Goal: Information Seeking & Learning: Learn about a topic

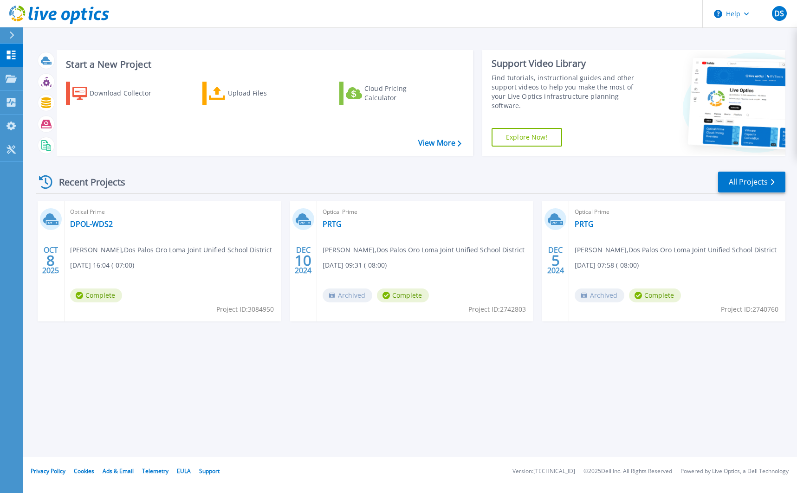
click at [245, 184] on div "Recent Projects All Projects" at bounding box center [410, 182] width 749 height 23
click at [97, 225] on link "DPOL-WDS2" at bounding box center [91, 223] width 43 height 9
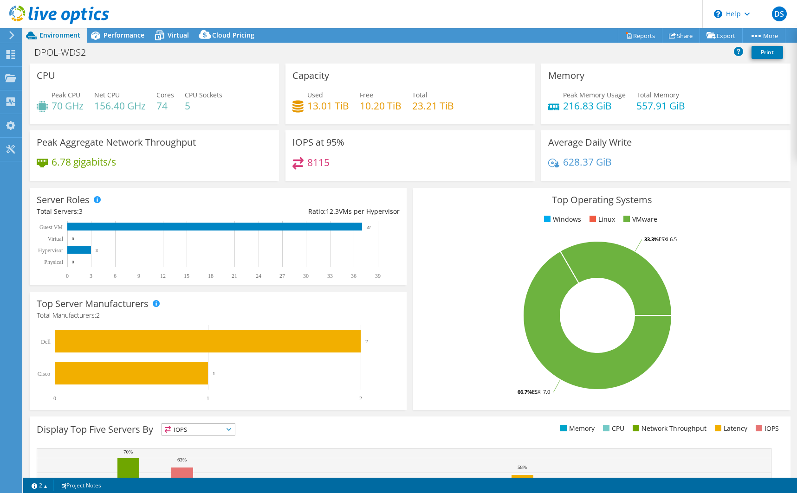
select select "USD"
click at [679, 37] on link "Share" at bounding box center [681, 35] width 38 height 14
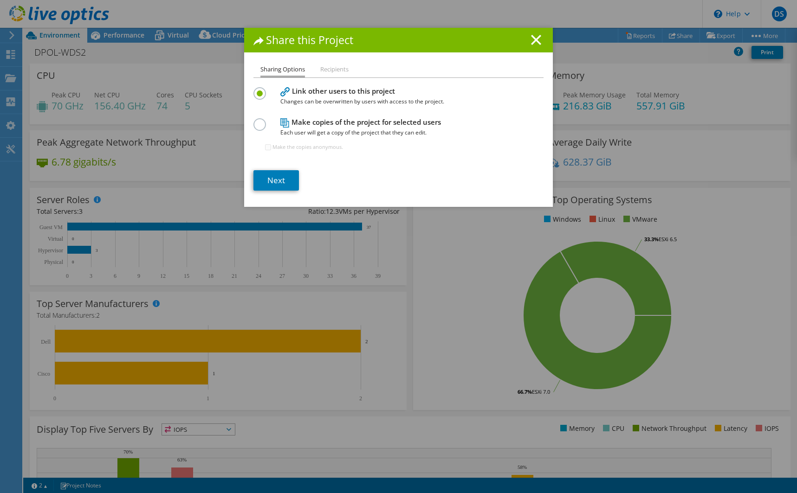
click at [341, 71] on li "Recipients" at bounding box center [334, 70] width 28 height 12
click at [275, 183] on link "Next" at bounding box center [275, 180] width 45 height 20
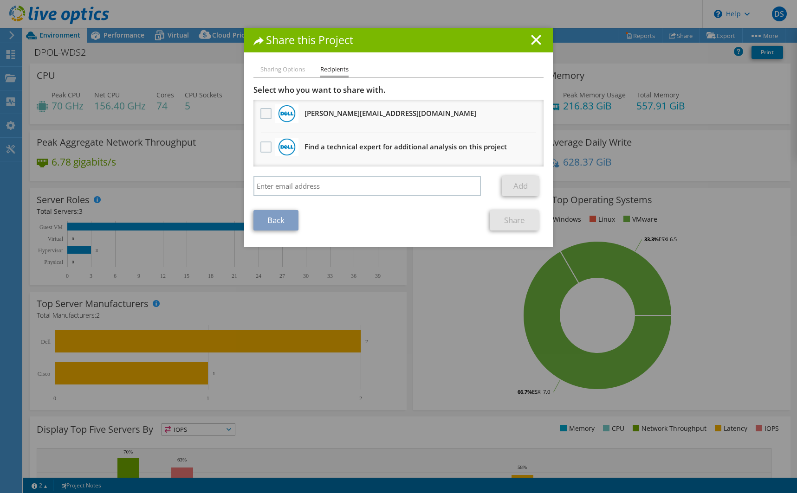
click at [260, 114] on label at bounding box center [266, 113] width 13 height 11
click at [0, 0] on input "checkbox" at bounding box center [0, 0] width 0 height 0
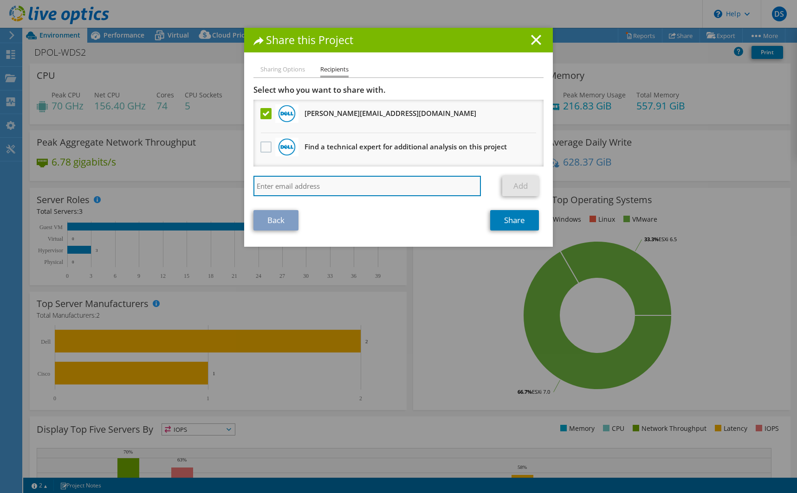
click at [288, 187] on input "search" at bounding box center [366, 186] width 227 height 20
type input "lnield@dpol.net"
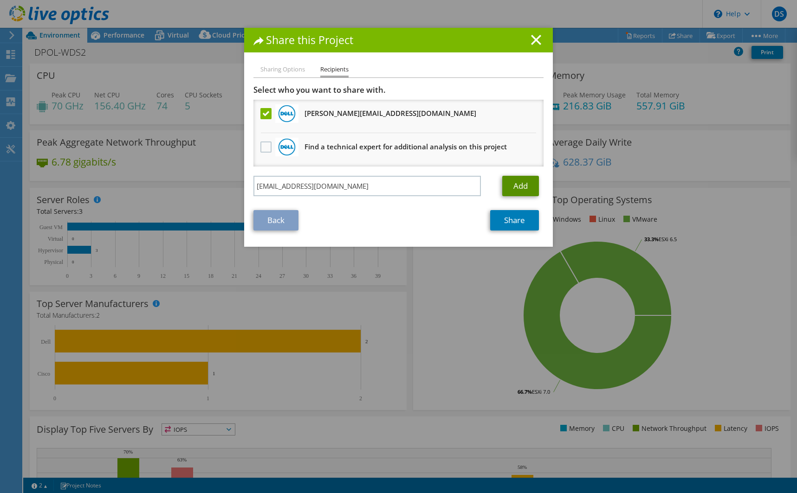
click at [513, 188] on link "Add" at bounding box center [520, 186] width 37 height 20
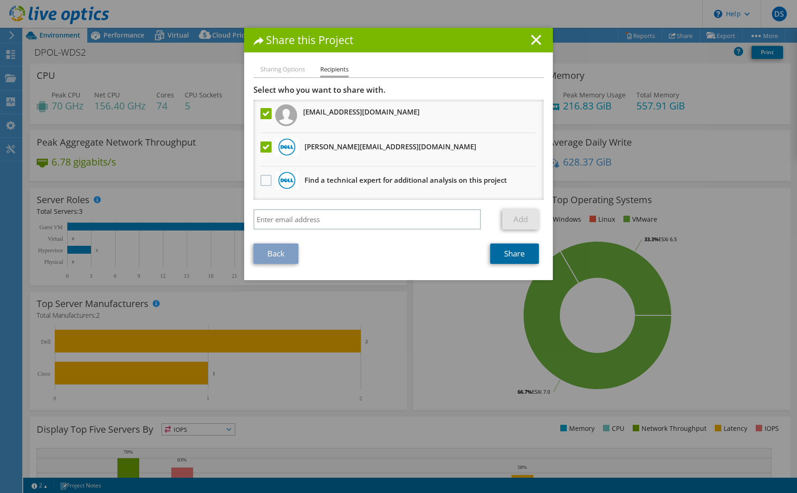
click at [511, 252] on link "Share" at bounding box center [514, 254] width 49 height 20
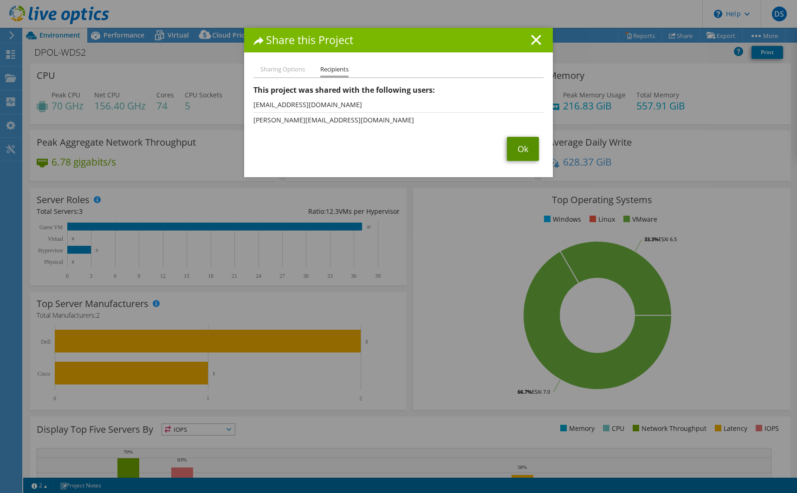
click at [523, 152] on link "Ok" at bounding box center [523, 149] width 32 height 24
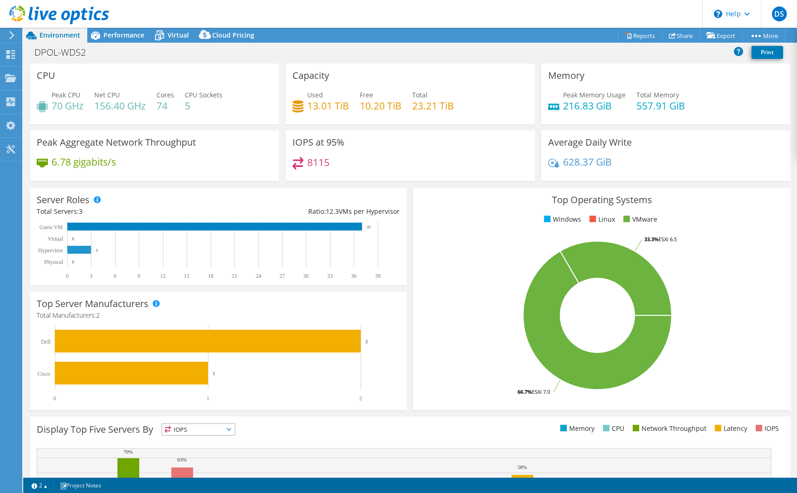
click at [74, 252] on rect at bounding box center [79, 250] width 24 height 8
click at [128, 188] on div "Server Roles Physical Servers represent bare metal servers that were targets of…" at bounding box center [218, 236] width 377 height 97
click at [122, 36] on span "Performance" at bounding box center [123, 35] width 41 height 9
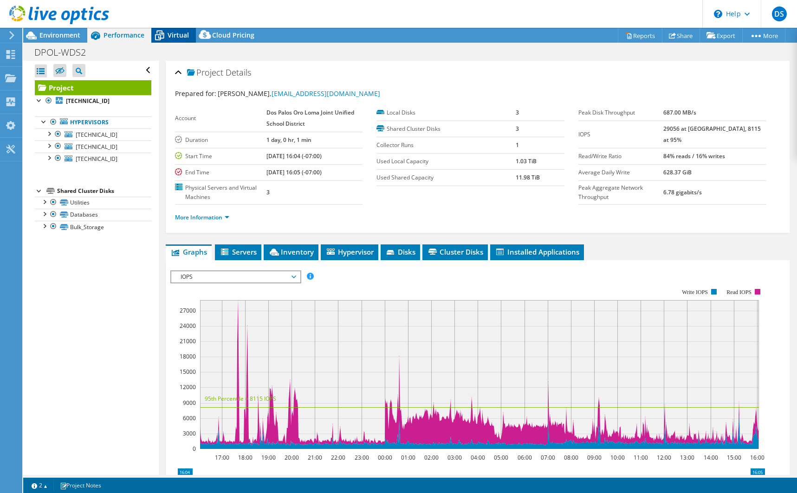
click at [167, 34] on span "Virtual" at bounding box center [177, 35] width 21 height 9
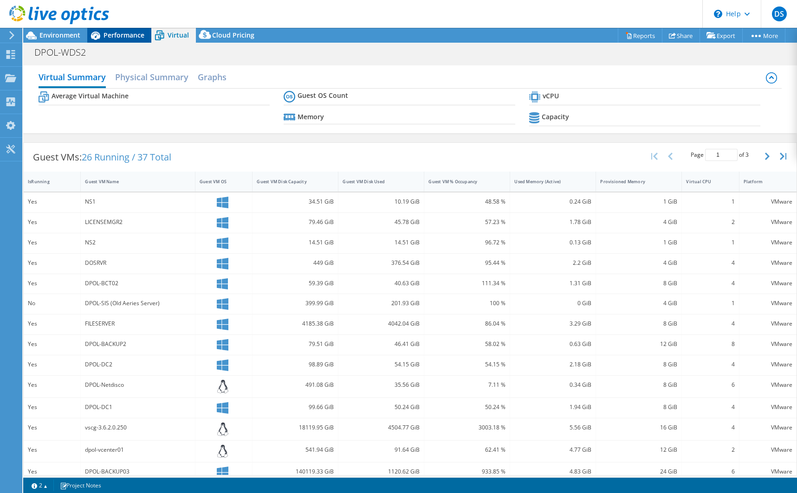
click at [120, 39] on div "Performance" at bounding box center [119, 35] width 64 height 15
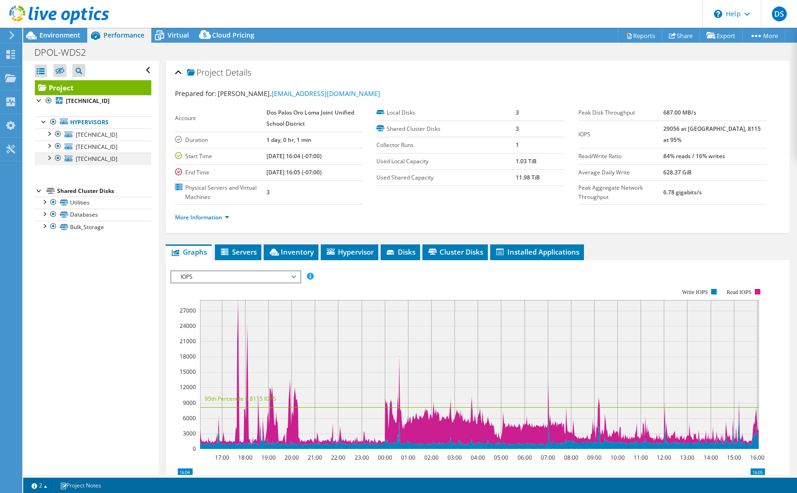
click at [49, 160] on div at bounding box center [48, 157] width 9 height 9
click at [347, 249] on span "Hypervisor" at bounding box center [349, 251] width 48 height 9
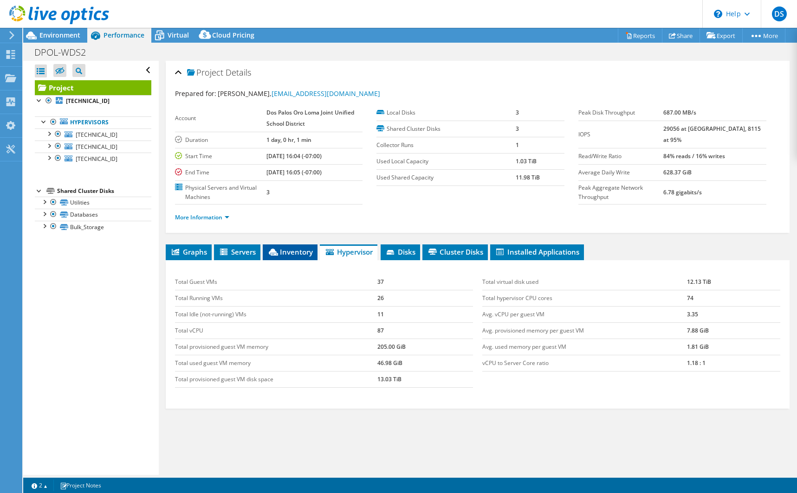
click at [267, 254] on li "Inventory" at bounding box center [290, 253] width 55 height 16
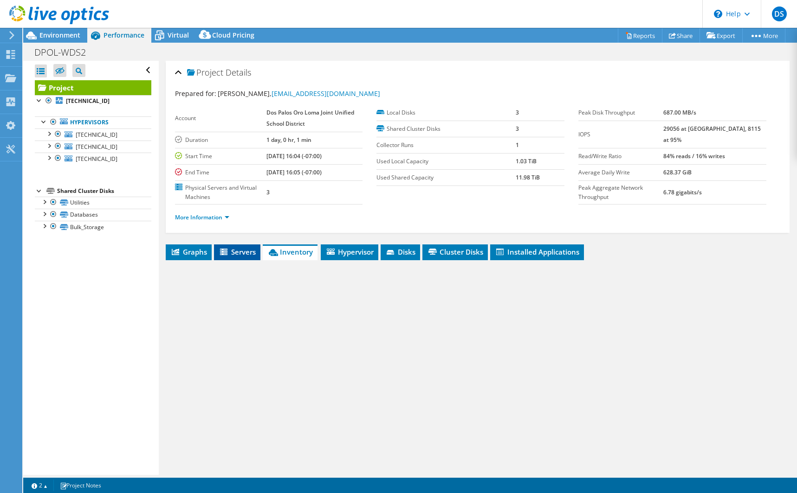
click at [238, 254] on span "Servers" at bounding box center [237, 251] width 37 height 9
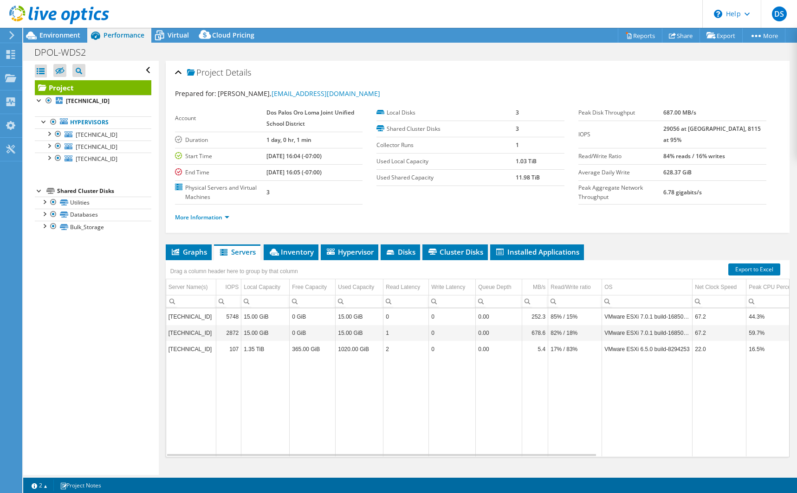
click at [188, 352] on td "[TECHNICAL_ID]" at bounding box center [191, 349] width 50 height 16
click at [192, 351] on td "[TECHNICAL_ID]" at bounding box center [191, 349] width 50 height 16
click at [554, 350] on td "17% / 83%" at bounding box center [575, 349] width 54 height 16
click at [611, 239] on div "Project Details Prepared for: David Simon, dsimon@dpol.net Account Dos Palos Or…" at bounding box center [477, 277] width 637 height 432
click at [48, 159] on div at bounding box center [48, 157] width 9 height 9
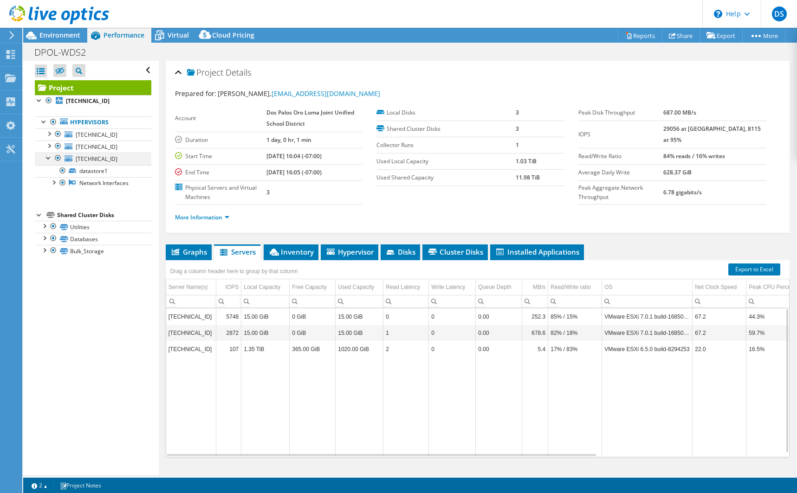
click at [59, 160] on div at bounding box center [57, 158] width 9 height 11
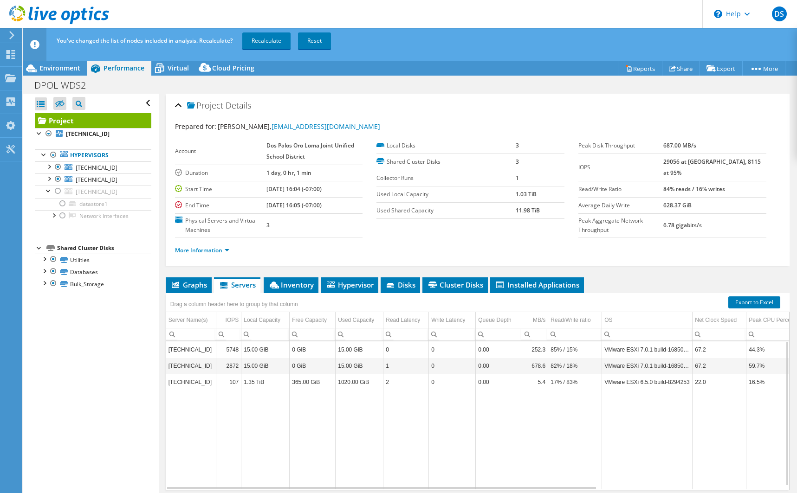
click at [160, 159] on div "Project Details Prepared for: David Simon, dsimon@dpol.net Account Dos Palos Or…" at bounding box center [477, 310] width 637 height 432
click at [191, 285] on span "Graphs" at bounding box center [188, 284] width 37 height 9
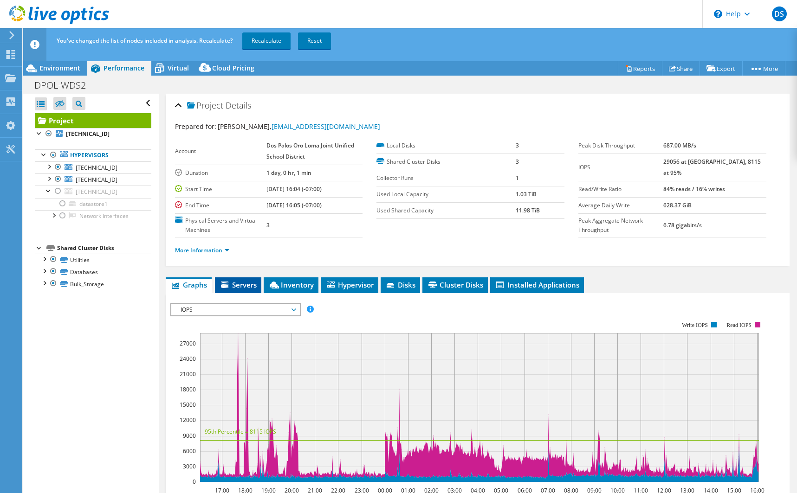
click at [230, 283] on icon at bounding box center [225, 286] width 9 height 8
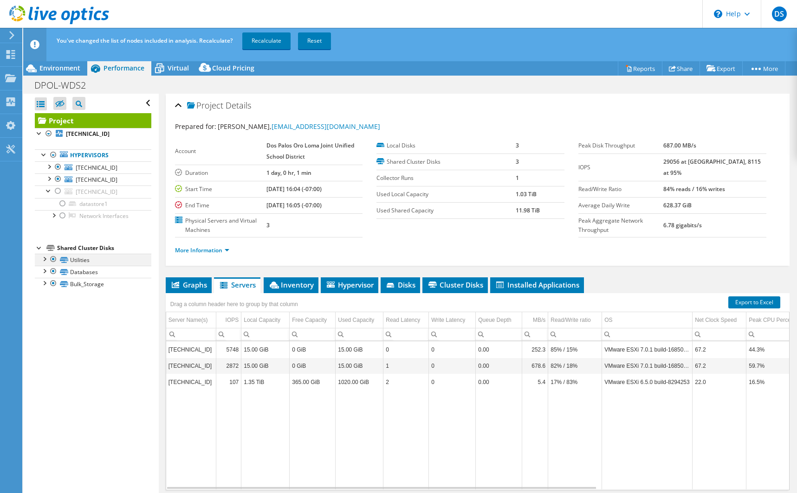
click at [42, 260] on div at bounding box center [43, 258] width 9 height 9
click at [44, 259] on div at bounding box center [43, 258] width 9 height 9
click at [46, 272] on div at bounding box center [43, 270] width 9 height 9
click at [44, 283] on div at bounding box center [43, 282] width 9 height 9
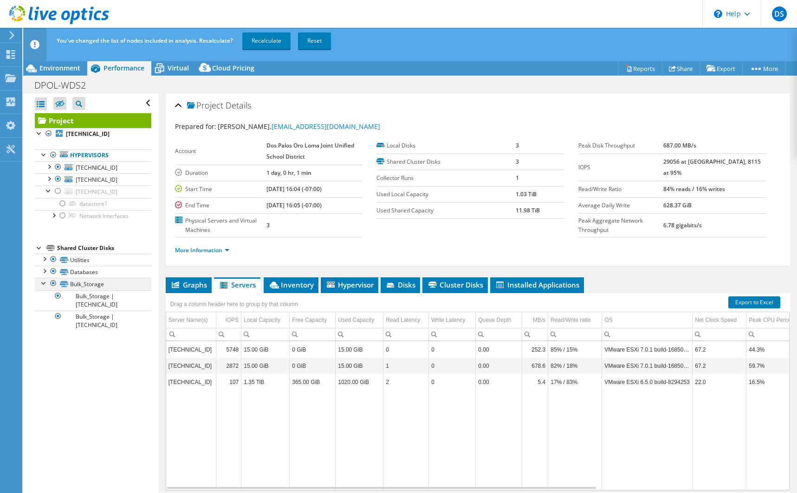
click at [44, 283] on div at bounding box center [43, 282] width 9 height 9
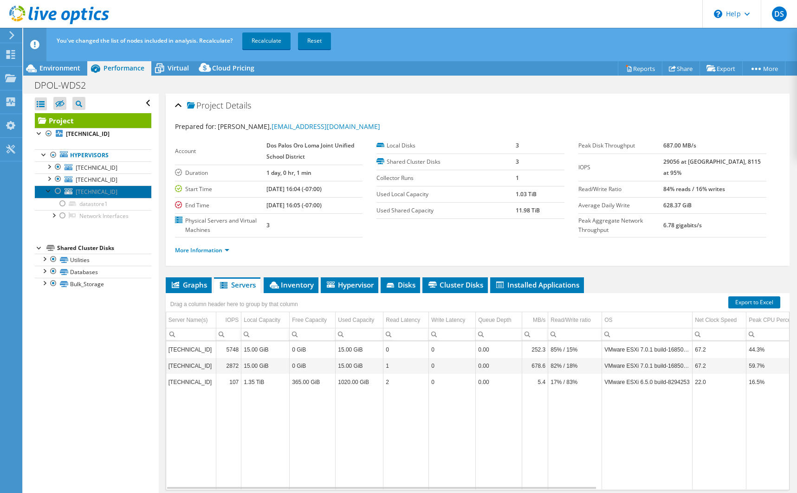
click at [76, 191] on span "[TECHNICAL_ID]" at bounding box center [97, 192] width 42 height 8
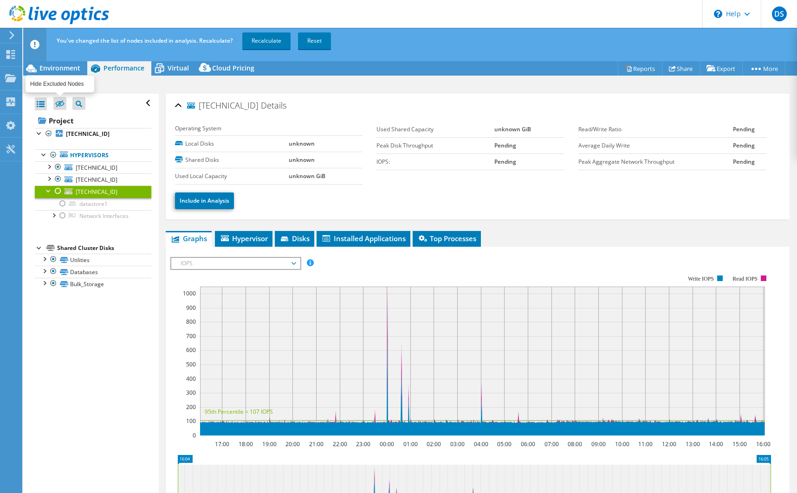
click at [63, 102] on icon at bounding box center [59, 103] width 9 height 7
click at [0, 0] on input "checkbox" at bounding box center [0, 0] width 0 height 0
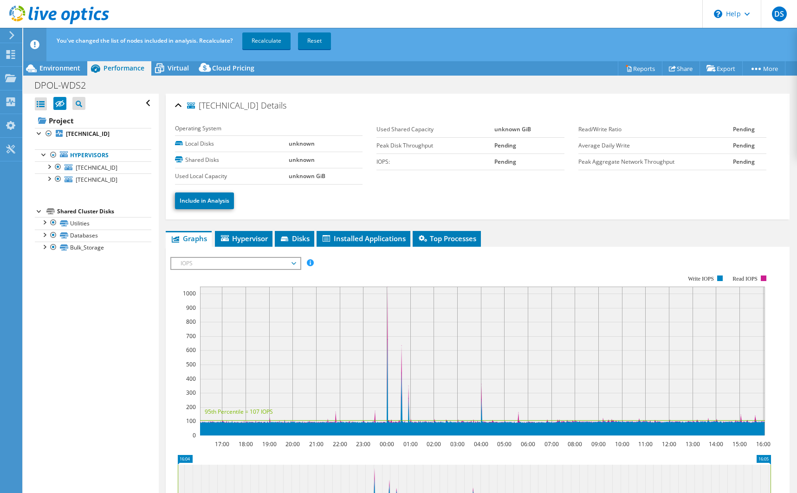
click at [122, 13] on header "DS End User [PERSON_NAME] [EMAIL_ADDRESS][DOMAIN_NAME] [GEOGRAPHIC_DATA] My Pro…" at bounding box center [398, 14] width 797 height 28
click at [51, 193] on ul "Hypervisors 10.13.100.37 Utilities Databases" at bounding box center [93, 167] width 116 height 55
click at [260, 36] on link "Recalculate" at bounding box center [266, 40] width 48 height 17
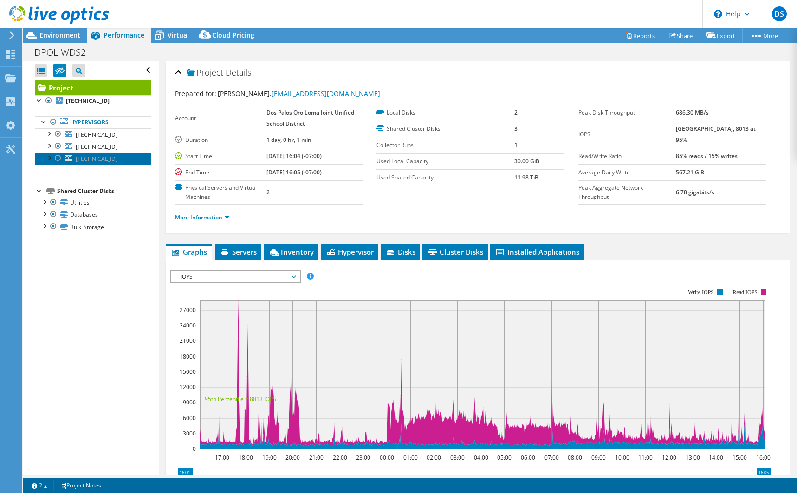
click at [99, 161] on span "[TECHNICAL_ID]" at bounding box center [97, 159] width 42 height 8
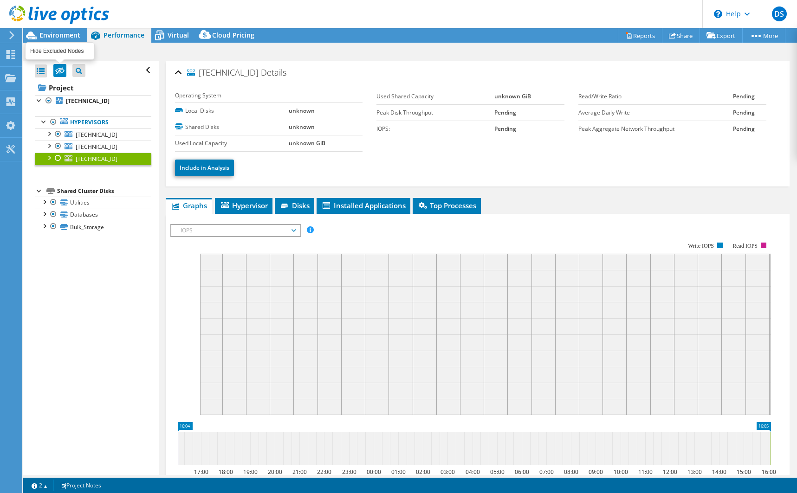
click at [60, 69] on icon at bounding box center [59, 71] width 9 height 7
click at [0, 0] on input "checkbox" at bounding box center [0, 0] width 0 height 0
click at [60, 69] on icon at bounding box center [59, 71] width 9 height 7
click at [0, 0] on input "checkbox" at bounding box center [0, 0] width 0 height 0
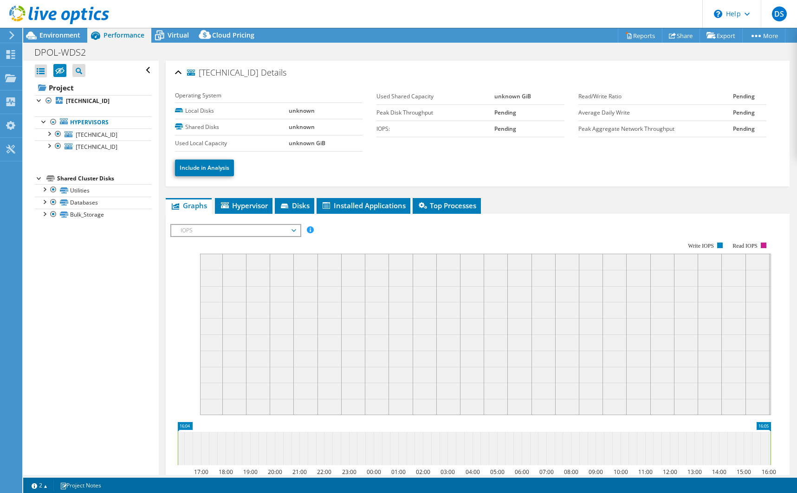
click at [257, 53] on div "DPOL-WDS2 Print" at bounding box center [409, 52] width 773 height 17
click at [95, 123] on link "Hypervisors" at bounding box center [93, 122] width 116 height 12
click at [68, 119] on link "Hypervisors" at bounding box center [93, 122] width 116 height 12
click at [86, 135] on span "[TECHNICAL_ID]" at bounding box center [97, 135] width 42 height 8
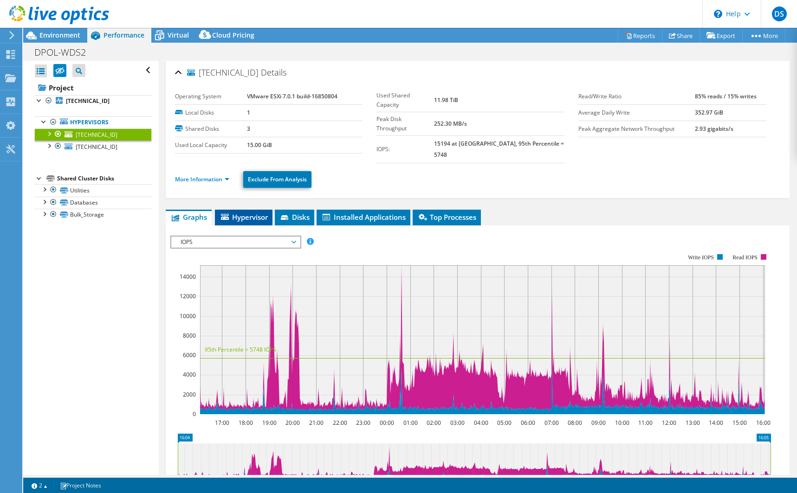
click at [249, 212] on span "Hypervisor" at bounding box center [243, 216] width 48 height 9
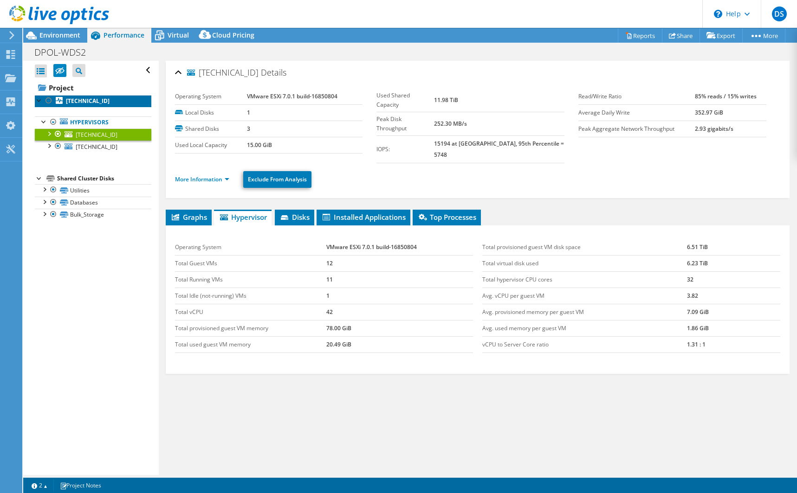
click at [82, 100] on b "[TECHNICAL_ID]" at bounding box center [88, 101] width 44 height 8
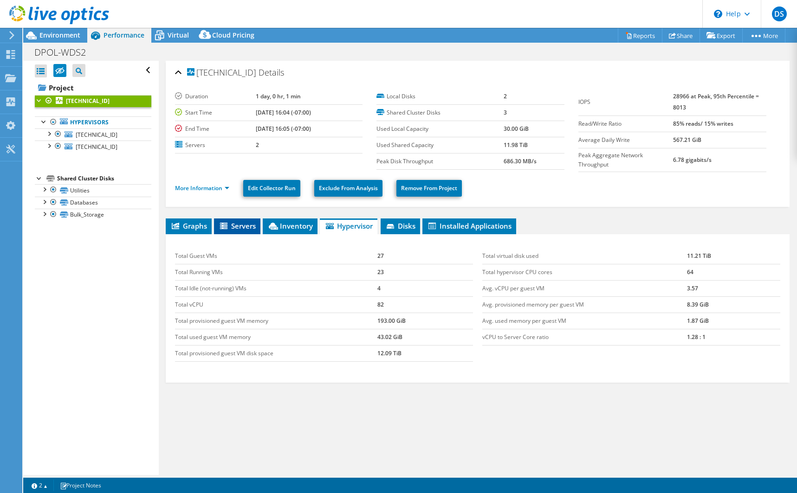
click at [246, 228] on span "Servers" at bounding box center [237, 225] width 37 height 9
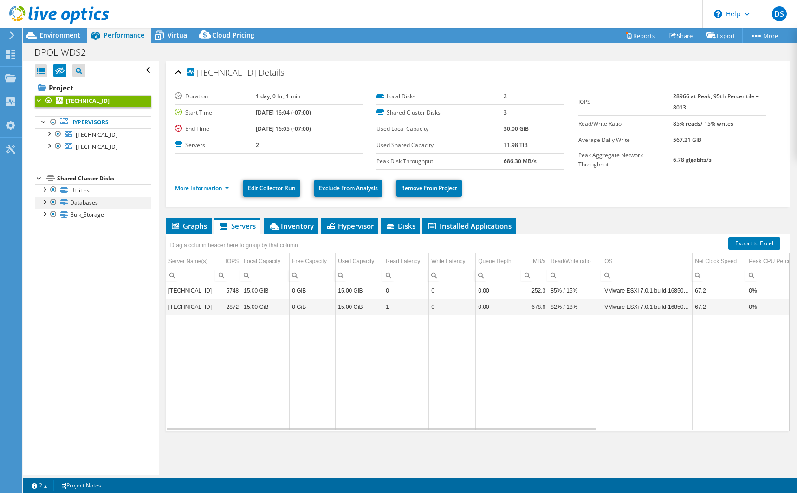
click at [45, 205] on div at bounding box center [43, 201] width 9 height 9
click at [45, 256] on div at bounding box center [43, 254] width 9 height 9
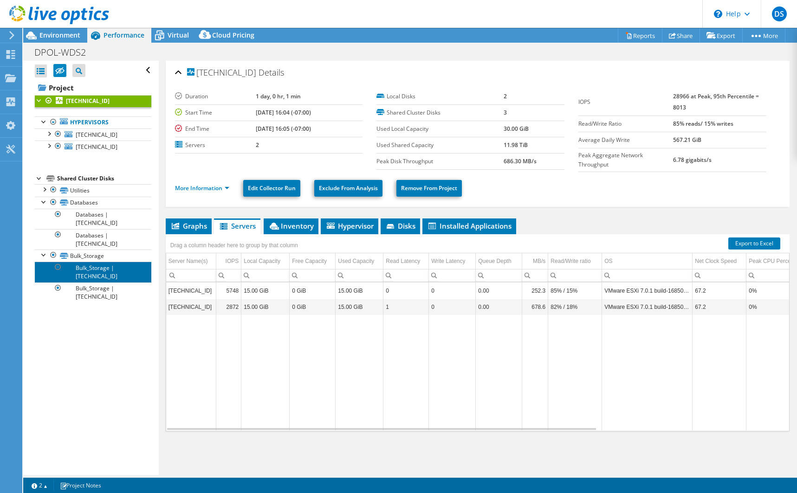
click at [98, 271] on link "Bulk_Storage | [TECHNICAL_ID]" at bounding box center [93, 272] width 116 height 20
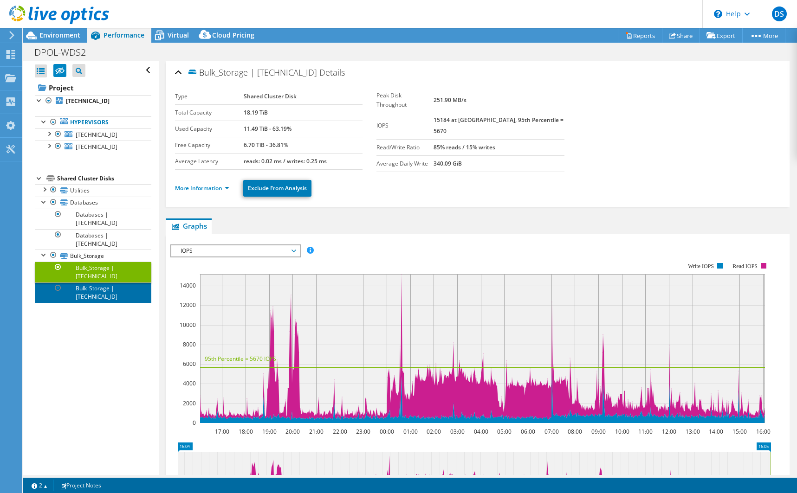
click at [80, 292] on link "Bulk_Storage | [TECHNICAL_ID]" at bounding box center [93, 293] width 116 height 20
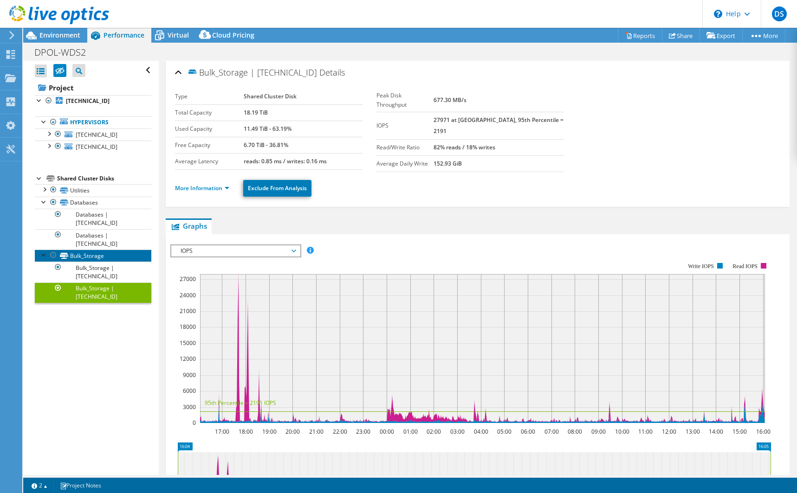
click at [86, 257] on link "Bulk_Storage" at bounding box center [93, 256] width 116 height 12
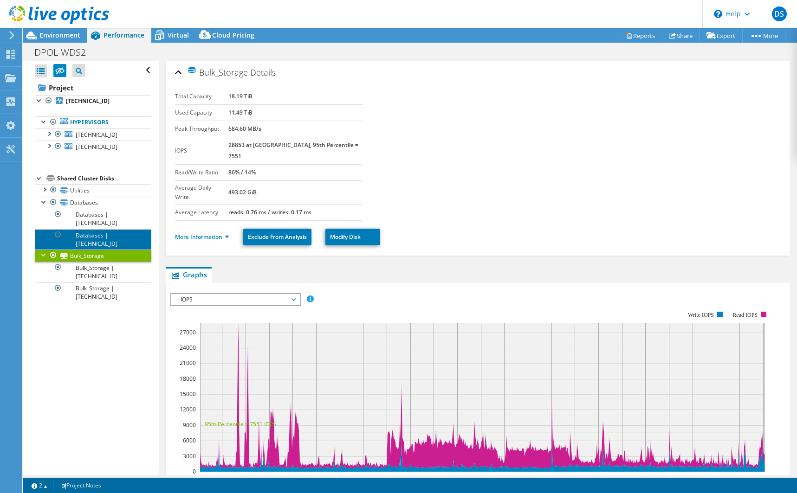
click at [100, 241] on link "Databases | [TECHNICAL_ID]" at bounding box center [93, 239] width 116 height 20
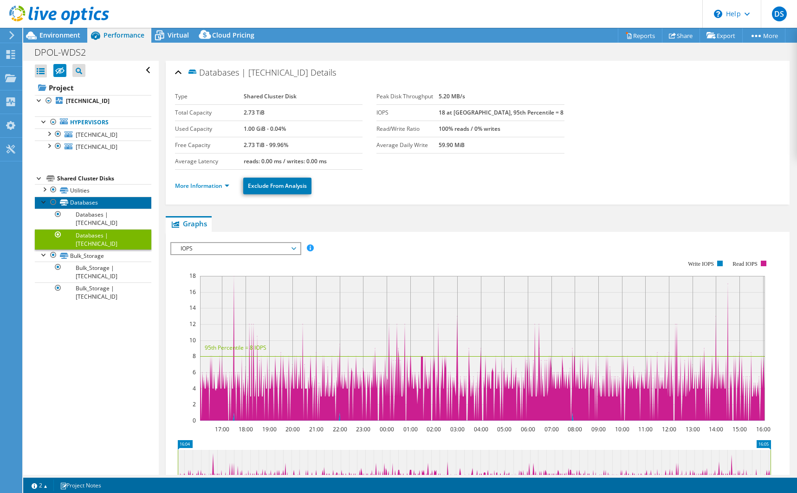
click at [85, 202] on link "Databases" at bounding box center [93, 203] width 116 height 12
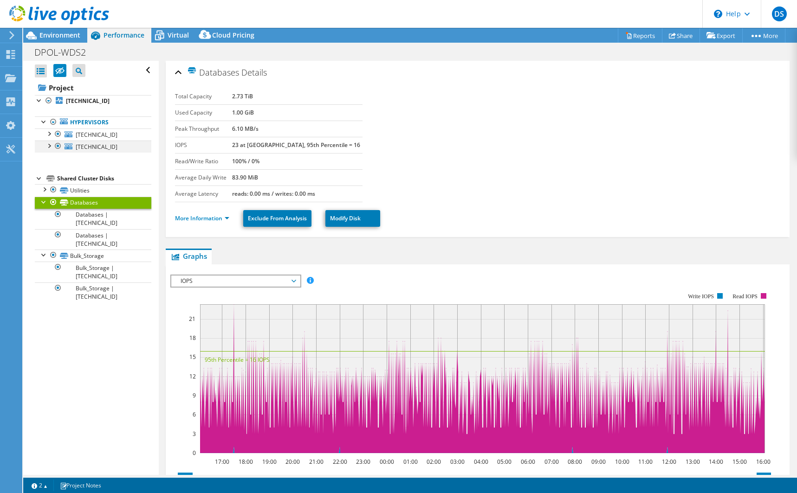
click at [49, 144] on div at bounding box center [48, 145] width 9 height 9
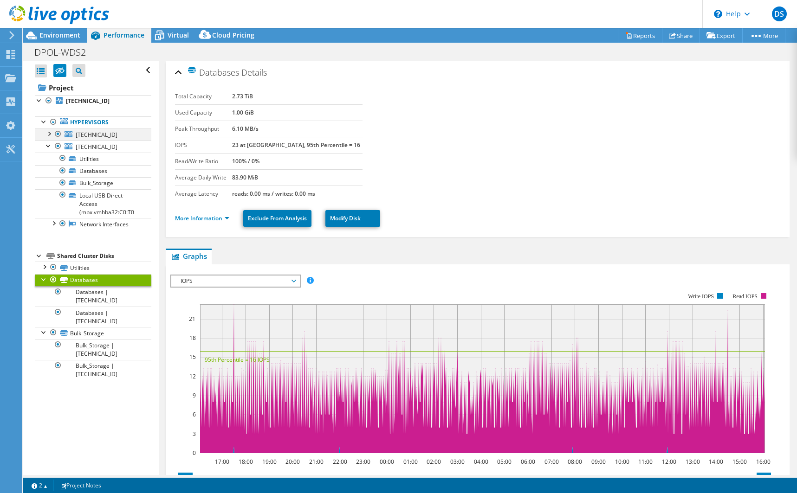
click at [49, 135] on div at bounding box center [48, 133] width 9 height 9
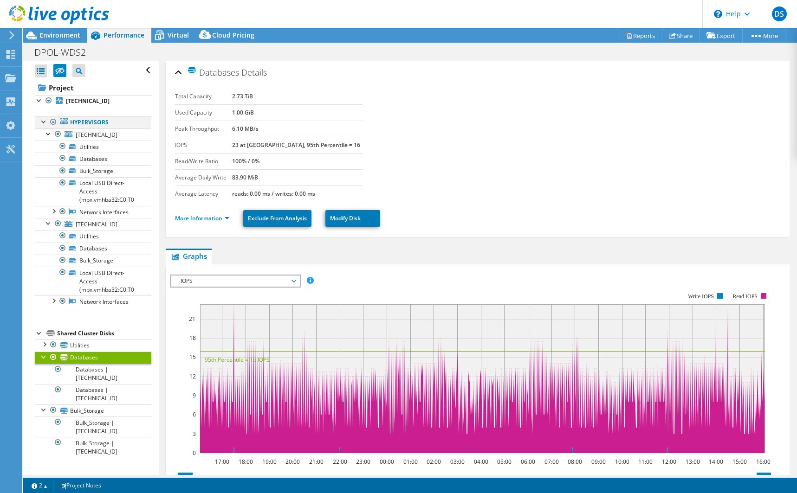
click at [47, 125] on div at bounding box center [43, 120] width 9 height 9
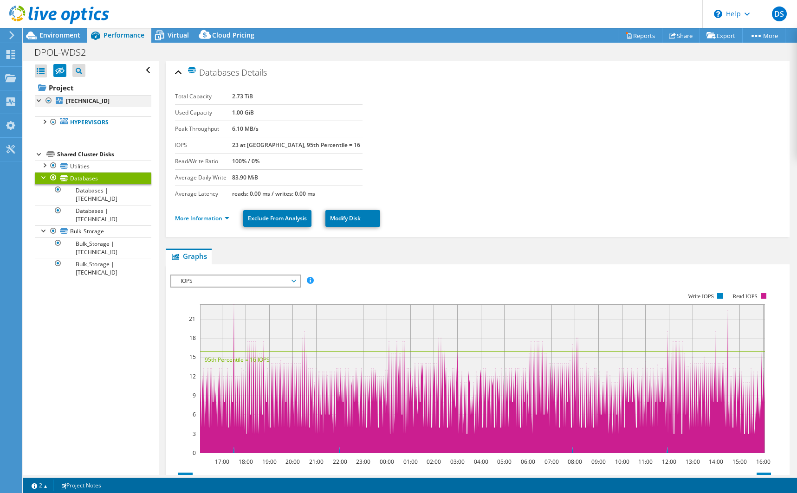
click at [39, 101] on div at bounding box center [39, 99] width 9 height 9
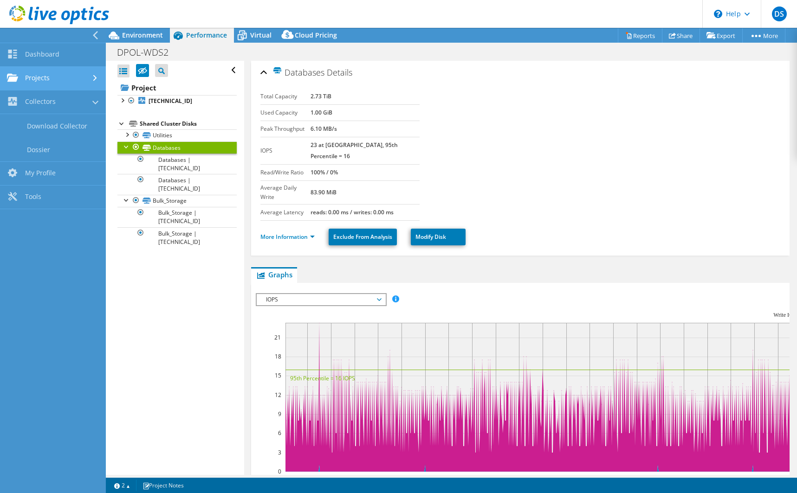
click at [58, 82] on link "Projects" at bounding box center [53, 79] width 106 height 24
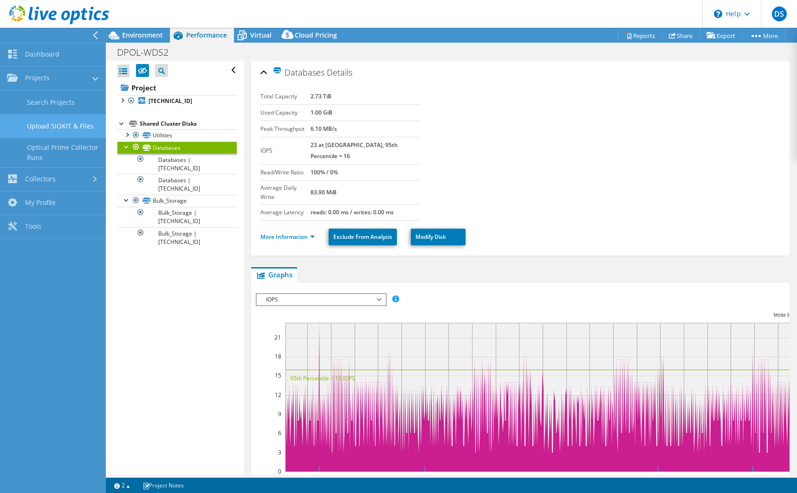
click at [65, 126] on link "Upload SIOKIT & Files" at bounding box center [53, 126] width 106 height 24
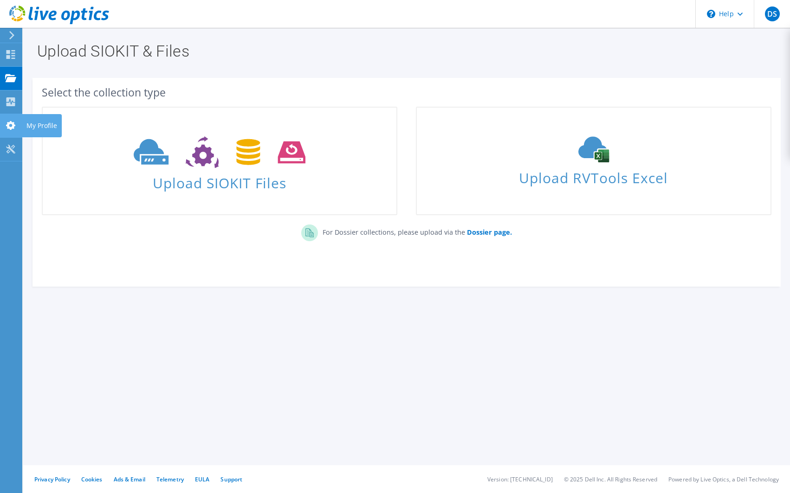
click at [13, 124] on use at bounding box center [10, 125] width 9 height 9
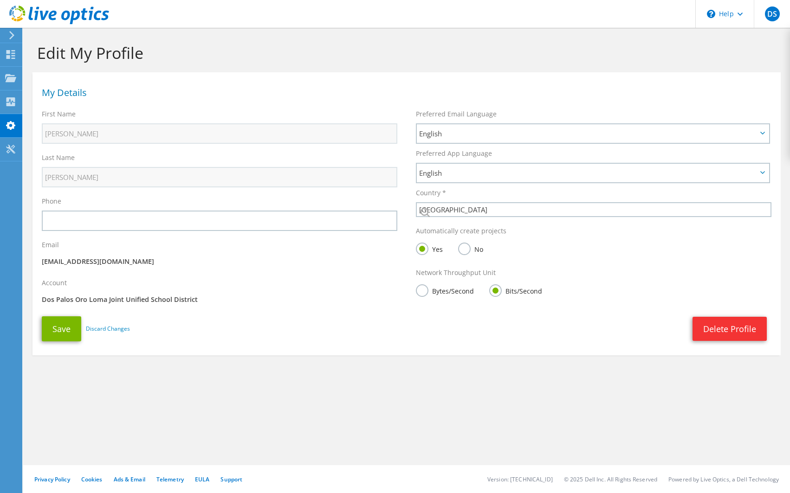
select select "224"
click at [34, 124] on div "First Name David" at bounding box center [219, 127] width 374 height 44
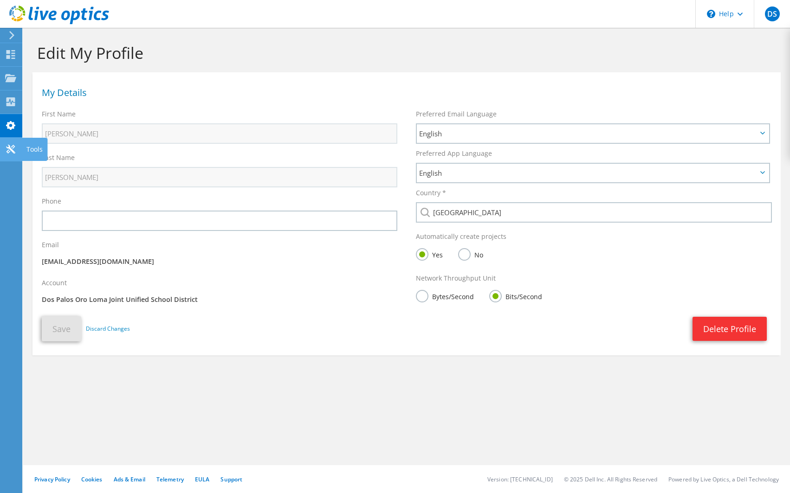
click at [14, 146] on use at bounding box center [10, 149] width 9 height 9
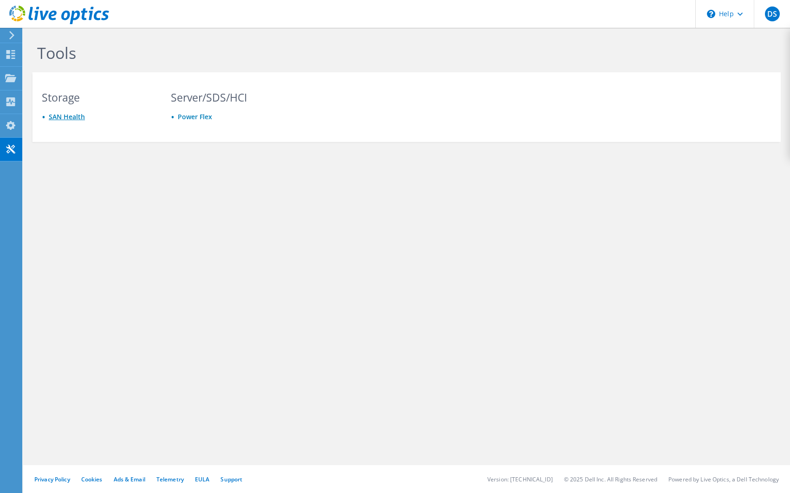
click at [70, 118] on link "SAN Health" at bounding box center [67, 116] width 36 height 9
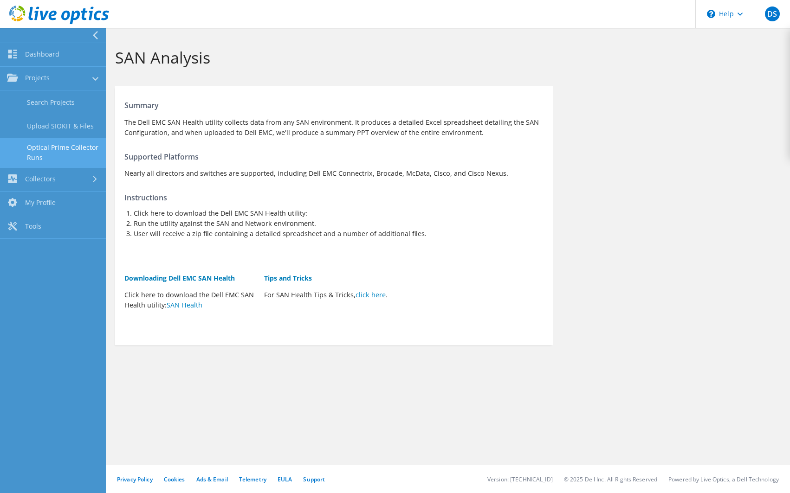
click at [59, 152] on link "Optical Prime Collector Runs" at bounding box center [53, 153] width 106 height 30
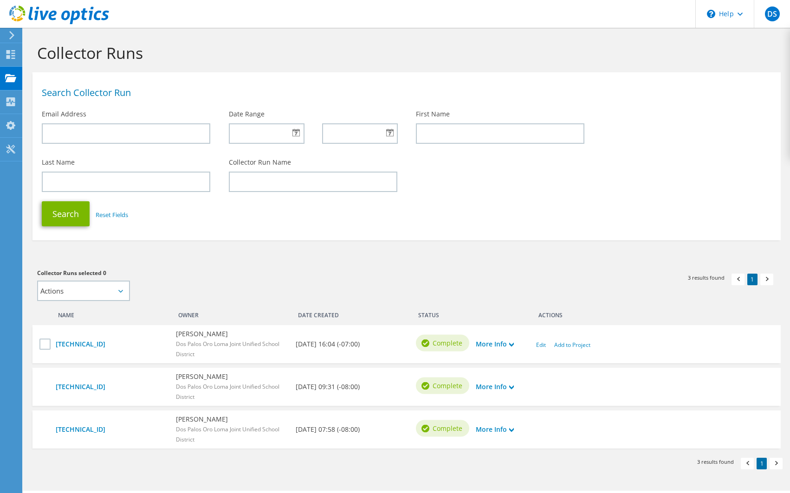
click at [219, 99] on div "Search Collector Run" at bounding box center [406, 91] width 748 height 28
click at [112, 58] on h1 "Collector Runs" at bounding box center [404, 52] width 734 height 19
click at [12, 58] on use at bounding box center [10, 54] width 9 height 9
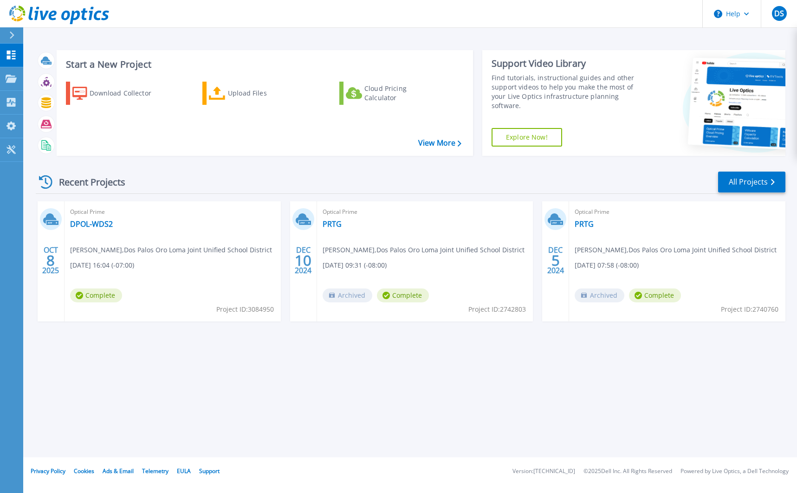
click at [298, 162] on div "Start a New Project Download Collector Upload Files Cloud Pricing Calculator Vi…" at bounding box center [410, 103] width 749 height 121
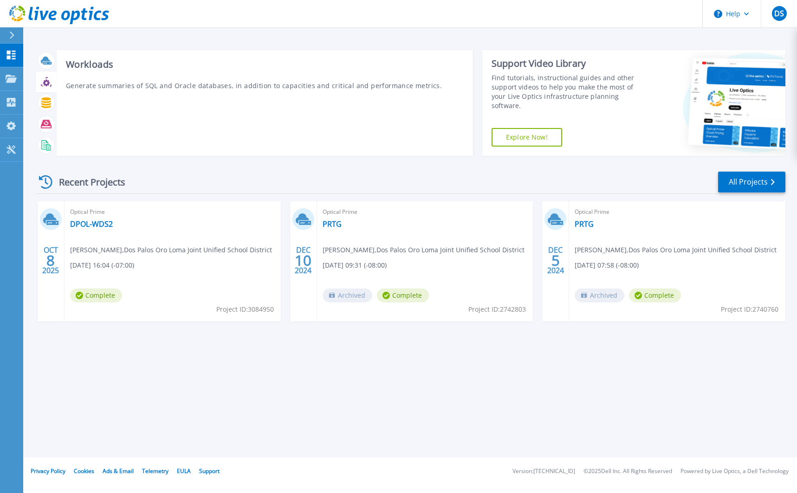
click at [49, 77] on icon at bounding box center [46, 82] width 11 height 11
click at [44, 103] on icon at bounding box center [46, 102] width 10 height 11
click at [48, 122] on icon at bounding box center [46, 124] width 11 height 11
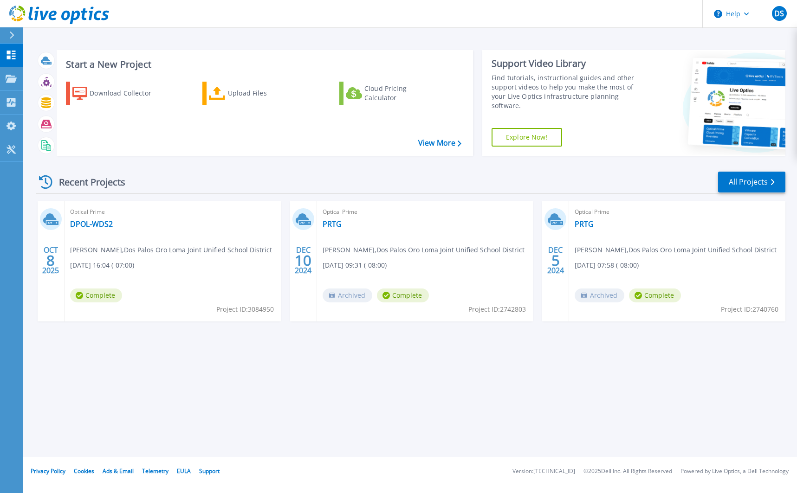
click at [87, 257] on div "Optical Prime DPOL-WDS2 David Simon , Dos Palos Oro Loma Joint Unified School D…" at bounding box center [172, 261] width 216 height 120
click at [74, 225] on link "DPOL-WDS2" at bounding box center [91, 223] width 43 height 9
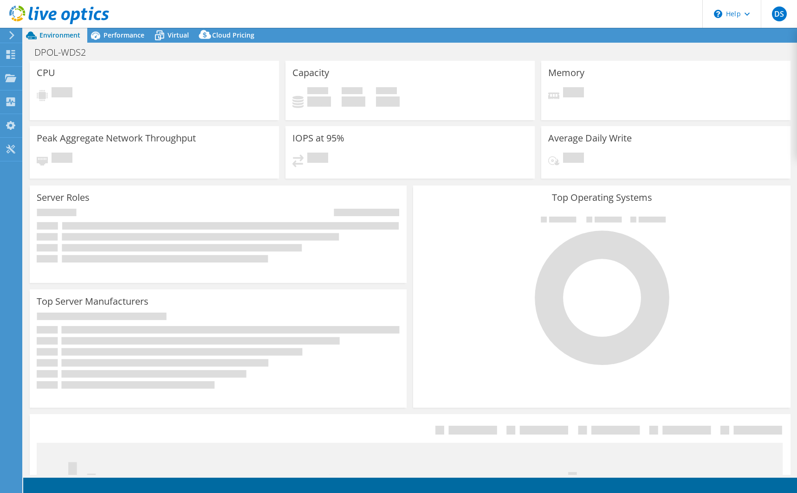
select select "USD"
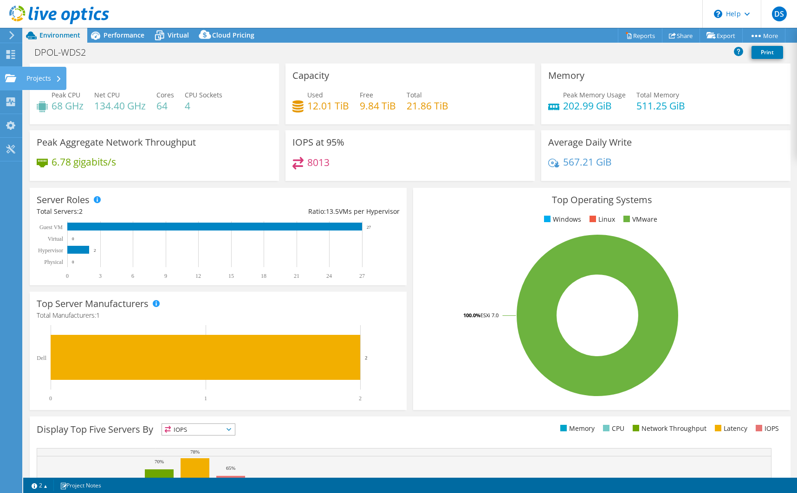
click at [8, 80] on use at bounding box center [10, 78] width 11 height 8
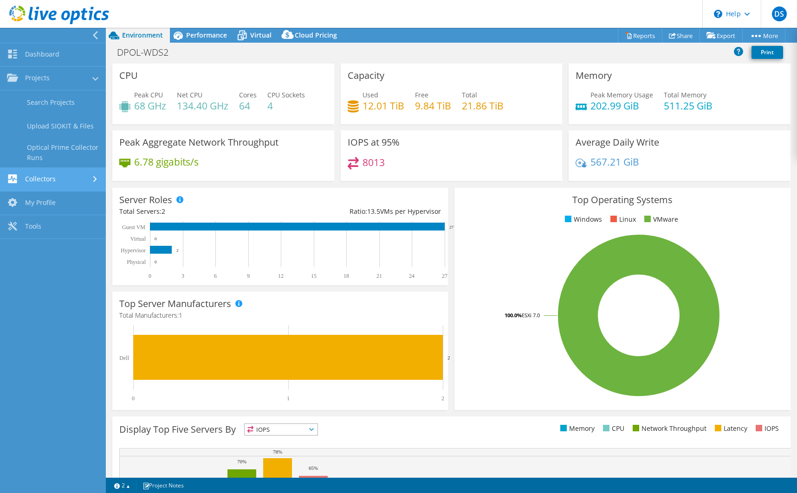
click at [57, 174] on link "Collectors" at bounding box center [53, 180] width 106 height 24
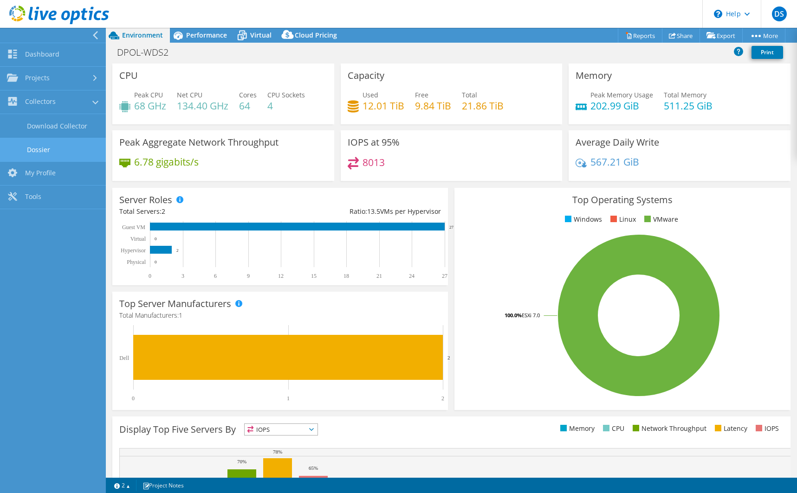
click at [47, 146] on link "Dossier" at bounding box center [53, 150] width 106 height 24
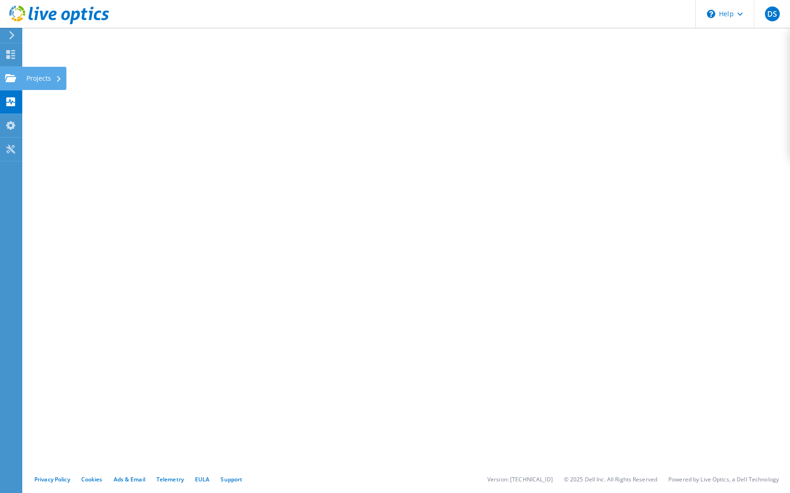
click at [15, 78] on use at bounding box center [10, 78] width 11 height 8
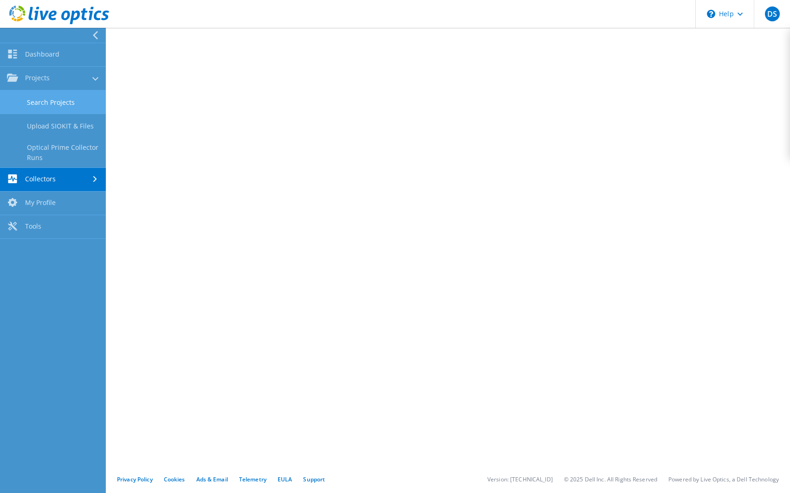
click at [69, 100] on link "Search Projects" at bounding box center [53, 102] width 106 height 24
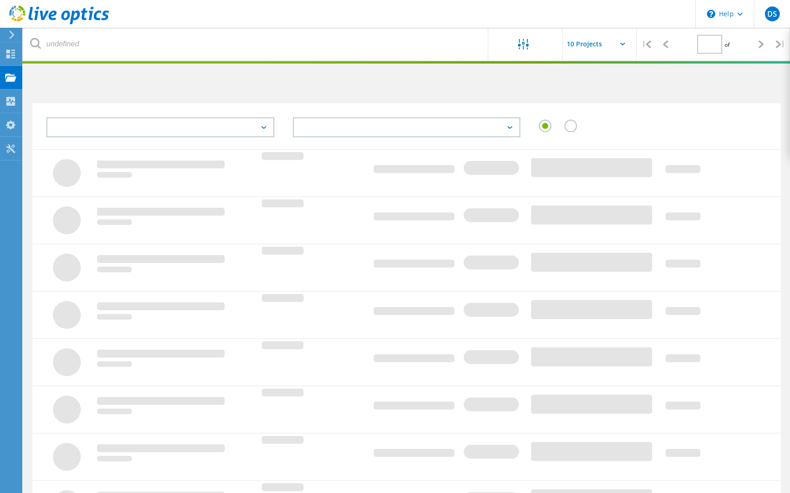
type input "1"
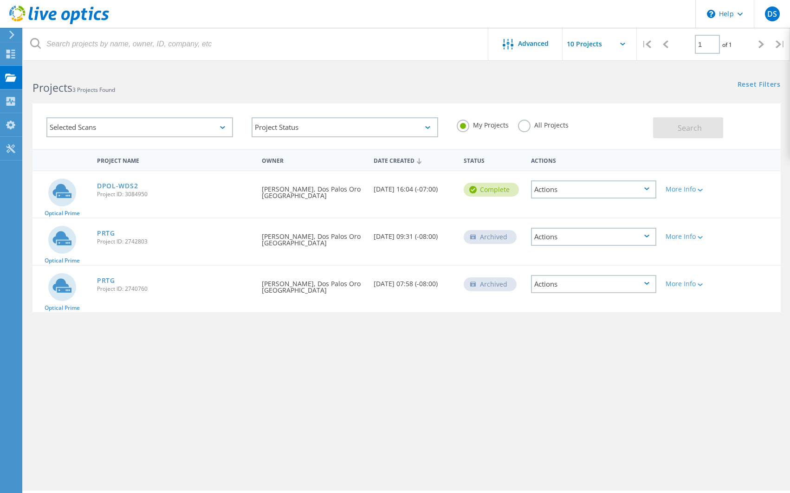
click at [567, 191] on div "Actions" at bounding box center [593, 189] width 125 height 18
click at [559, 181] on div "Project Details" at bounding box center [593, 182] width 123 height 14
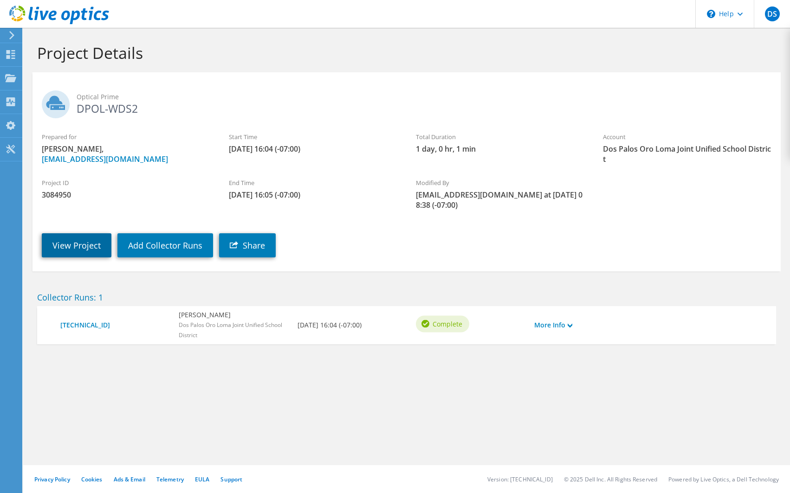
click at [79, 233] on link "View Project" at bounding box center [77, 245] width 70 height 24
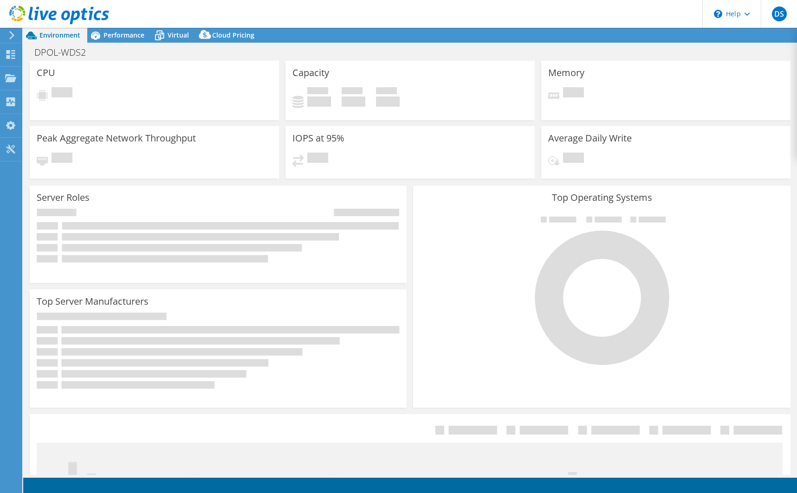
select select "USD"
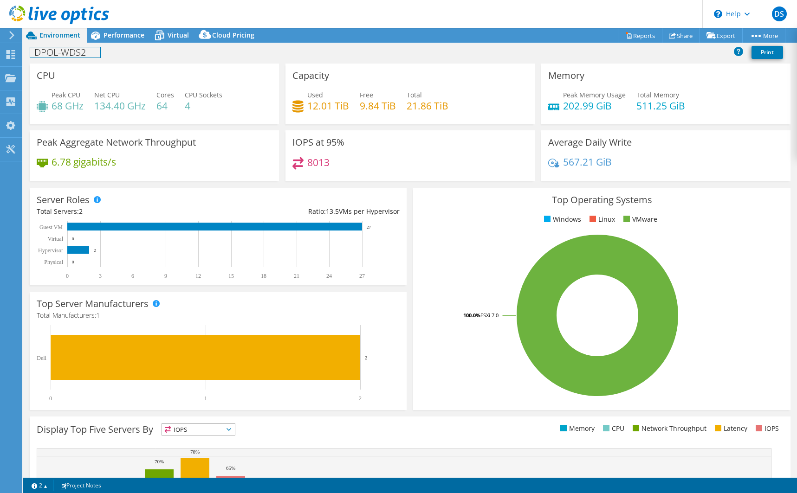
click at [78, 55] on h1 "DPOL-WDS2" at bounding box center [65, 52] width 70 height 10
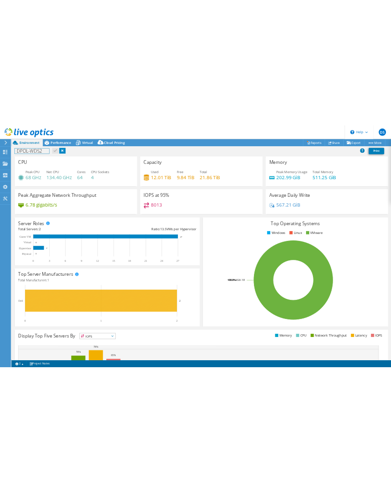
scroll to position [126, 0]
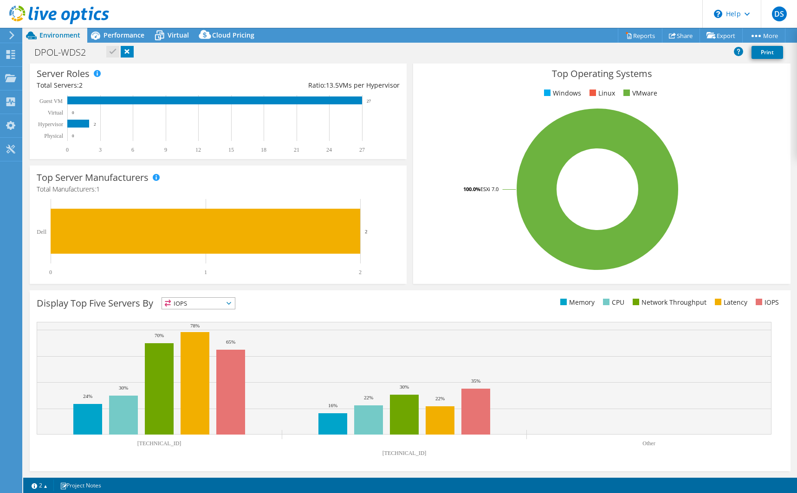
click at [459, 306] on ul "Memory CPU Network Throughput Latency IOPS" at bounding box center [596, 302] width 373 height 11
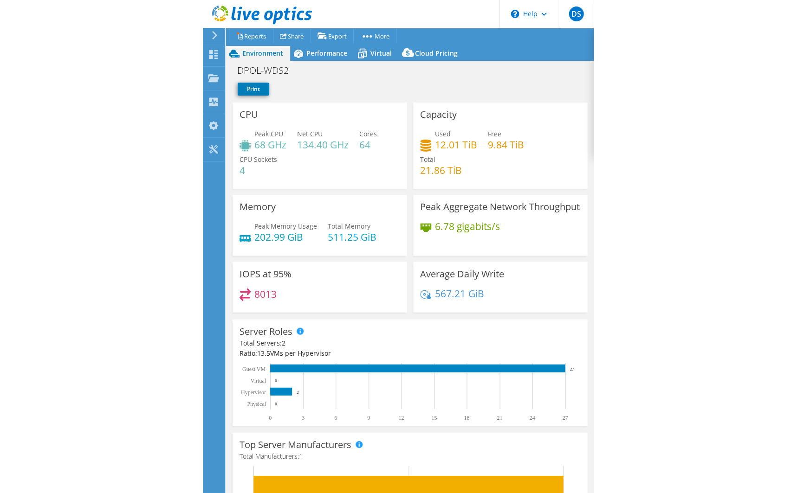
scroll to position [0, 0]
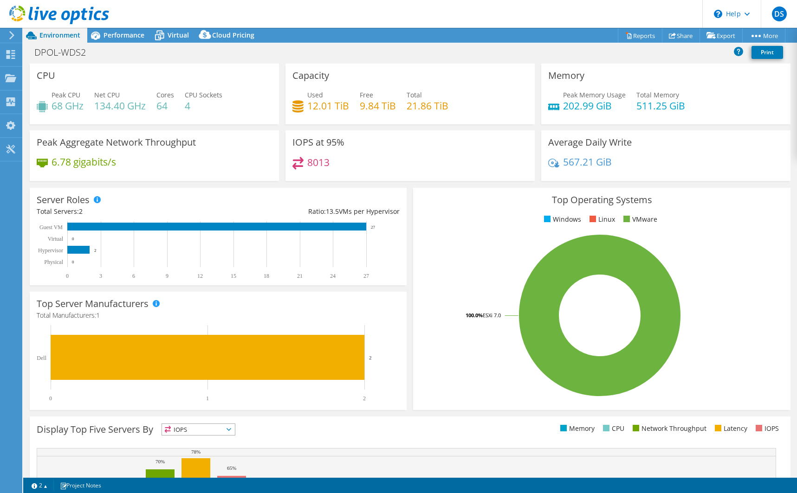
click at [445, 231] on div "Top Operating Systems Windows Linux VMware 100.0% ESXi 7.0" at bounding box center [601, 299] width 377 height 222
click at [307, 161] on h4 "8013" at bounding box center [318, 162] width 22 height 10
click at [307, 147] on h3 "IOPS at 95%" at bounding box center [318, 142] width 52 height 10
click at [129, 33] on span "Performance" at bounding box center [123, 35] width 41 height 9
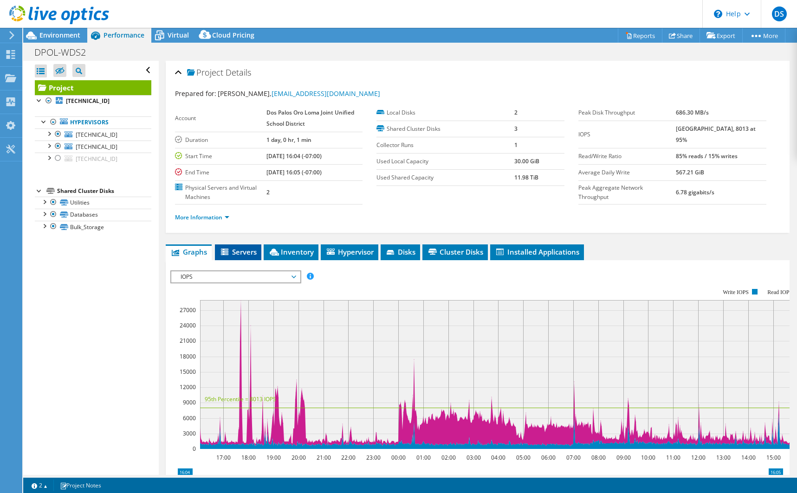
click at [231, 255] on span "Servers" at bounding box center [237, 251] width 37 height 9
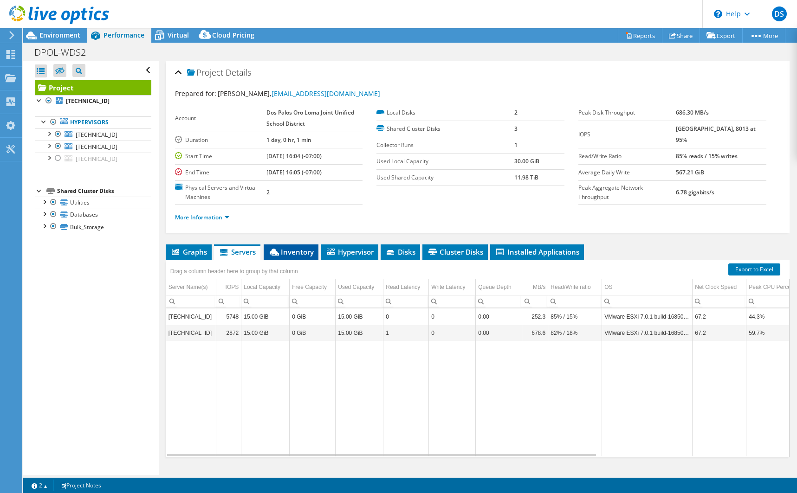
click at [293, 255] on span "Inventory" at bounding box center [290, 251] width 45 height 9
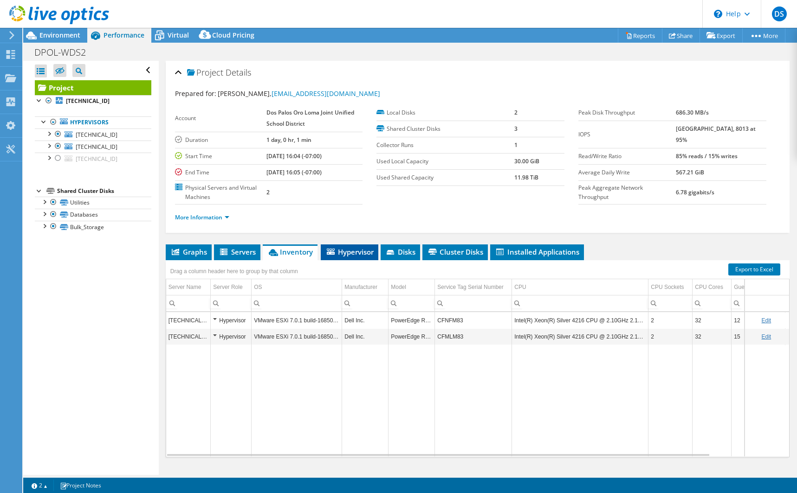
click at [354, 256] on span "Hypervisor" at bounding box center [349, 251] width 48 height 9
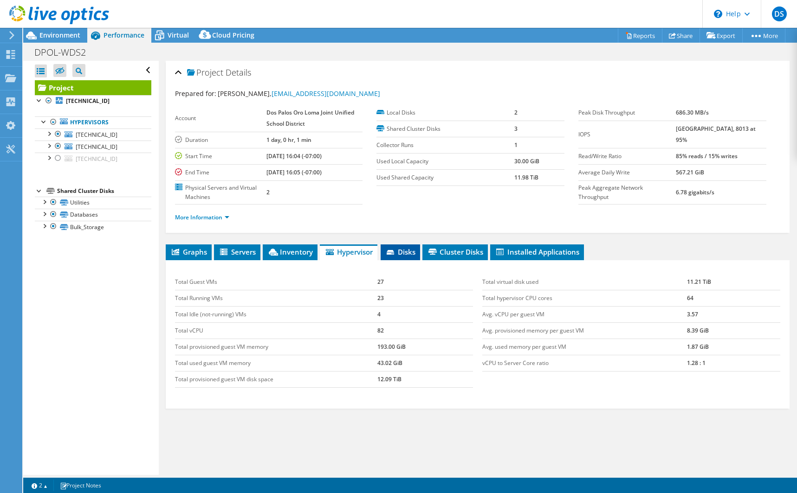
click at [391, 249] on span "Disks" at bounding box center [400, 251] width 30 height 9
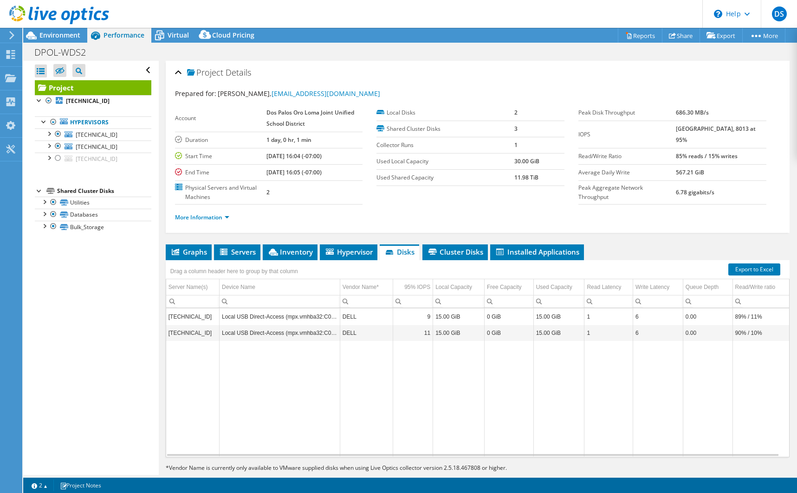
click at [429, 131] on label "Shared Cluster Disks" at bounding box center [445, 128] width 138 height 9
click at [457, 250] on span "Cluster Disks" at bounding box center [455, 251] width 56 height 9
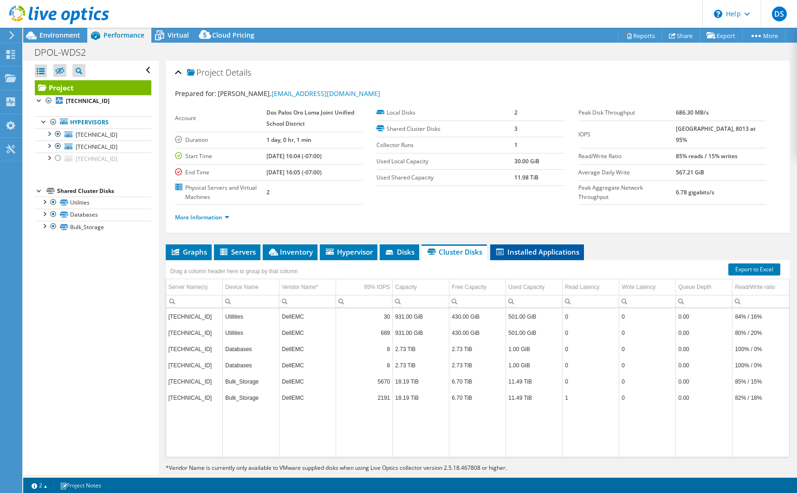
click at [552, 251] on span "Installed Applications" at bounding box center [537, 251] width 84 height 9
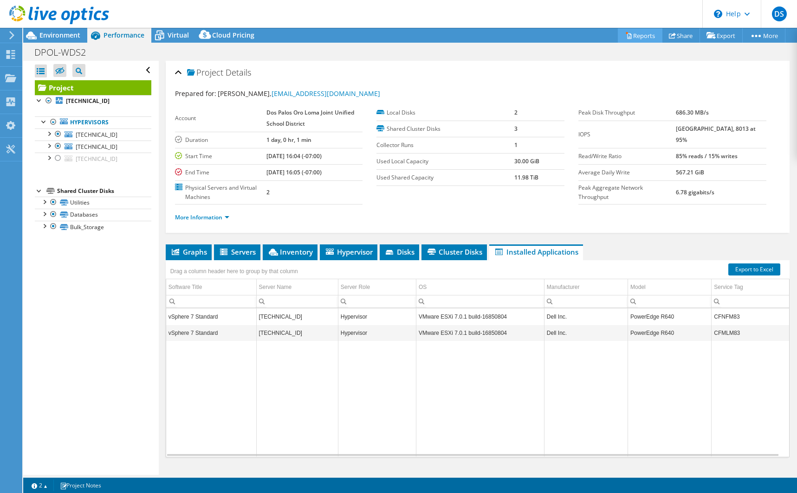
click at [631, 34] on link "Reports" at bounding box center [640, 35] width 45 height 14
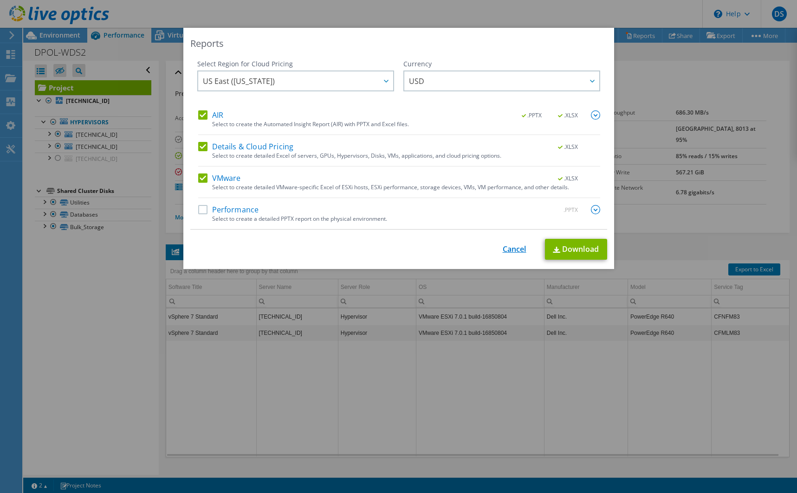
click at [514, 251] on link "Cancel" at bounding box center [514, 249] width 24 height 9
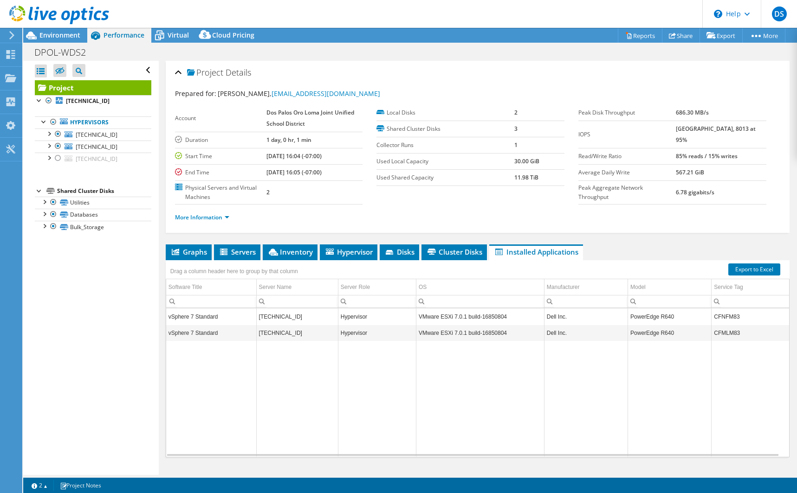
click at [224, 10] on header "DS End User [PERSON_NAME] [EMAIL_ADDRESS][DOMAIN_NAME] [GEOGRAPHIC_DATA] My Pro…" at bounding box center [398, 14] width 797 height 28
